Goal: Obtain resource: Obtain resource

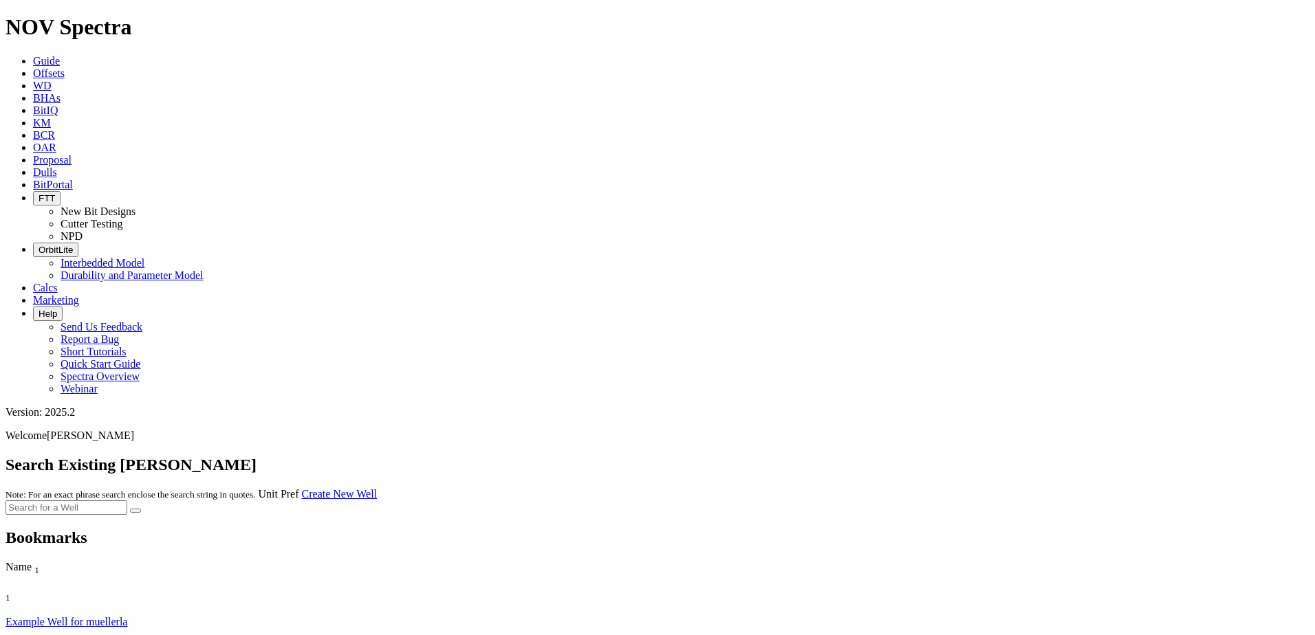
click at [65, 67] on link "Offsets" at bounding box center [49, 73] width 32 height 12
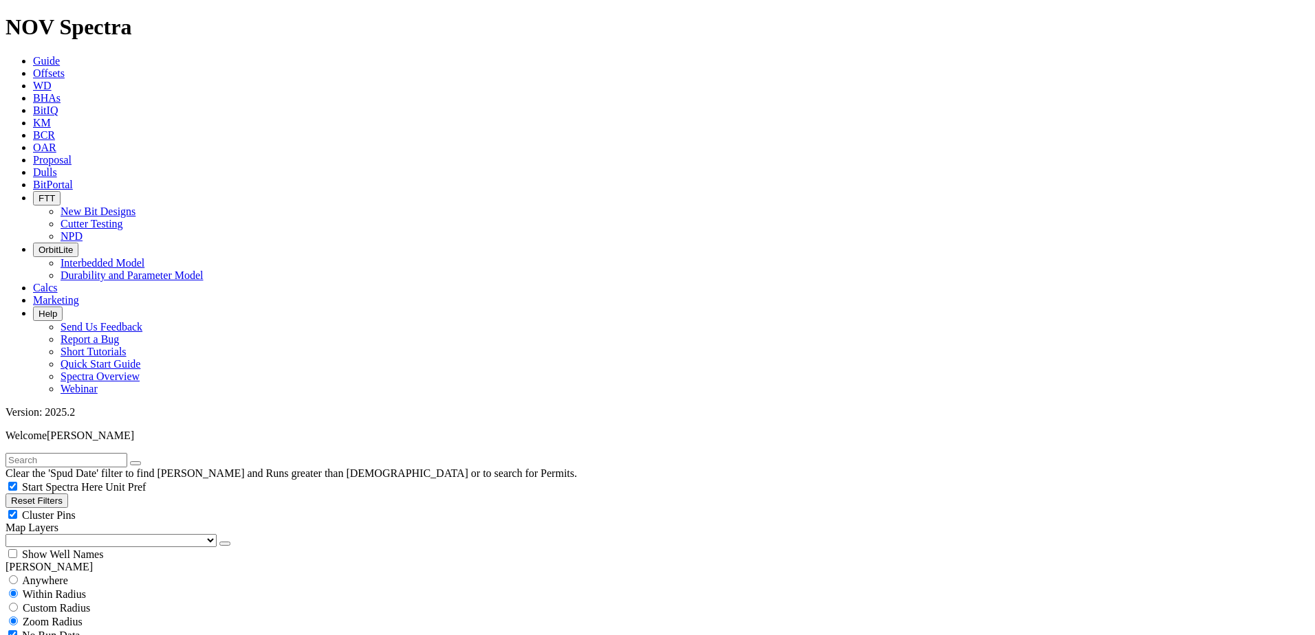
click at [108, 453] on input "text" at bounding box center [67, 460] width 122 height 14
paste input "[PERSON_NAME]"
type input "[PERSON_NAME]"
click at [144, 461] on button "submit" at bounding box center [149, 463] width 11 height 4
